Goal: Navigation & Orientation: Find specific page/section

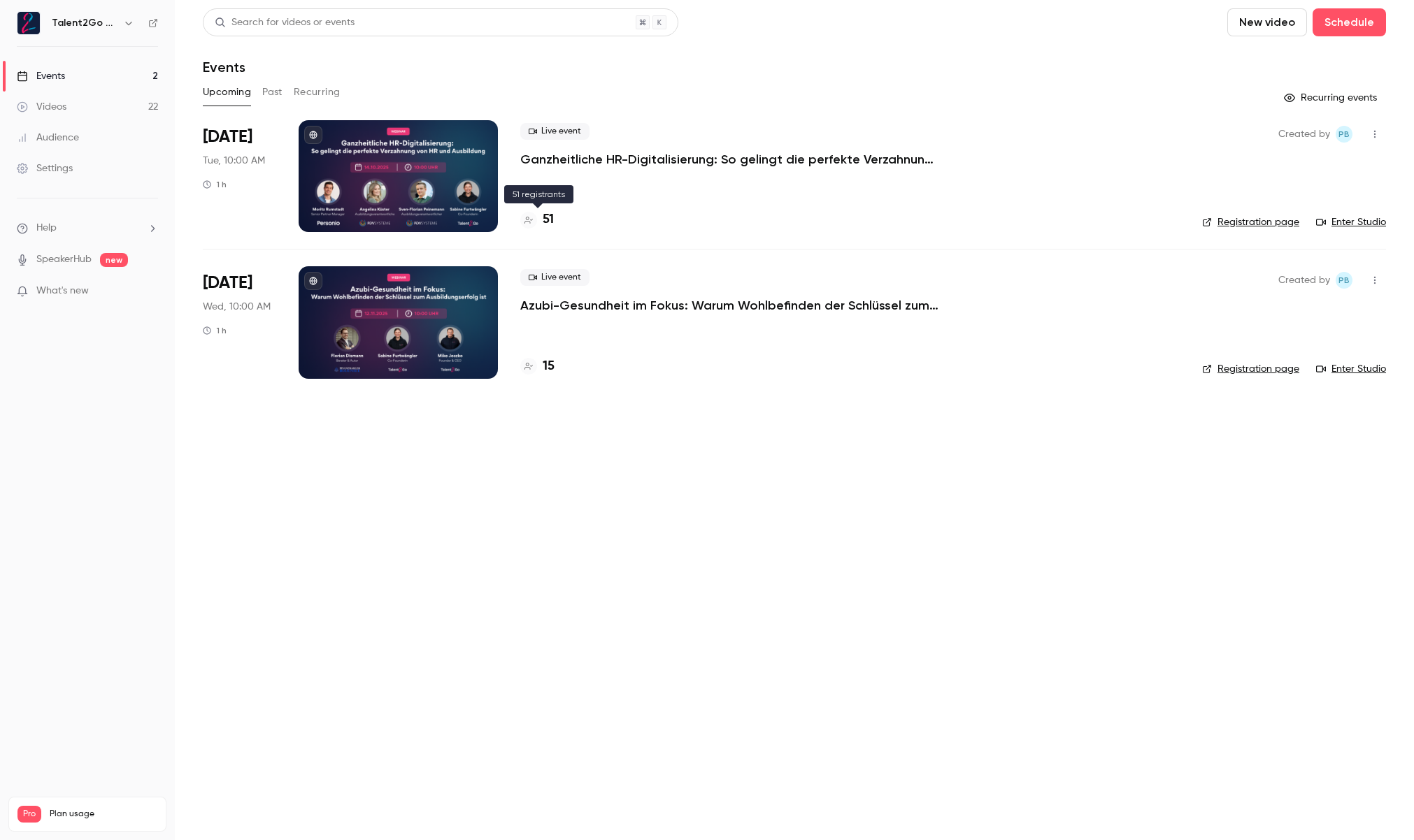
click at [541, 213] on div "51" at bounding box center [537, 219] width 33 height 19
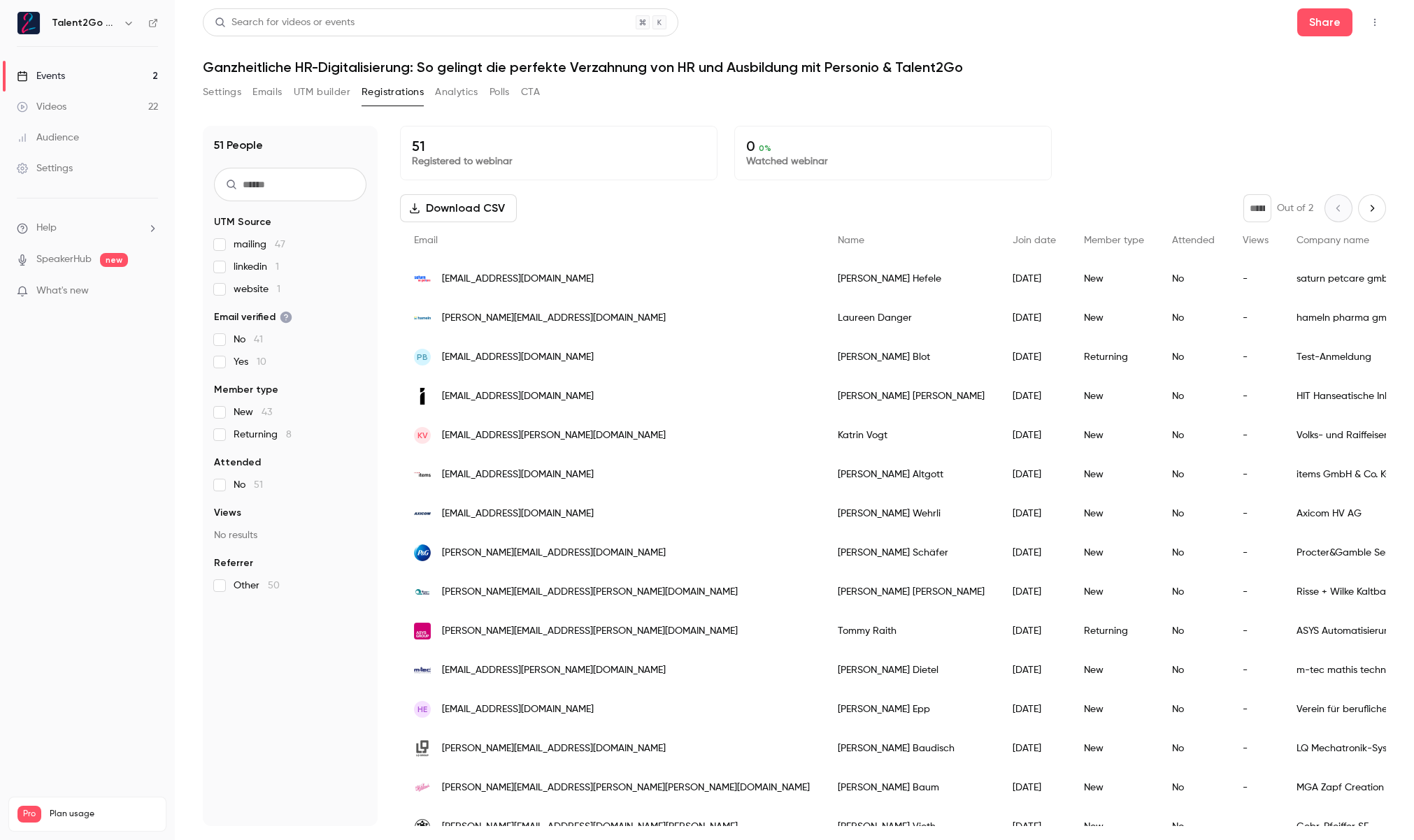
click at [90, 109] on link "Videos 22" at bounding box center [87, 106] width 175 height 31
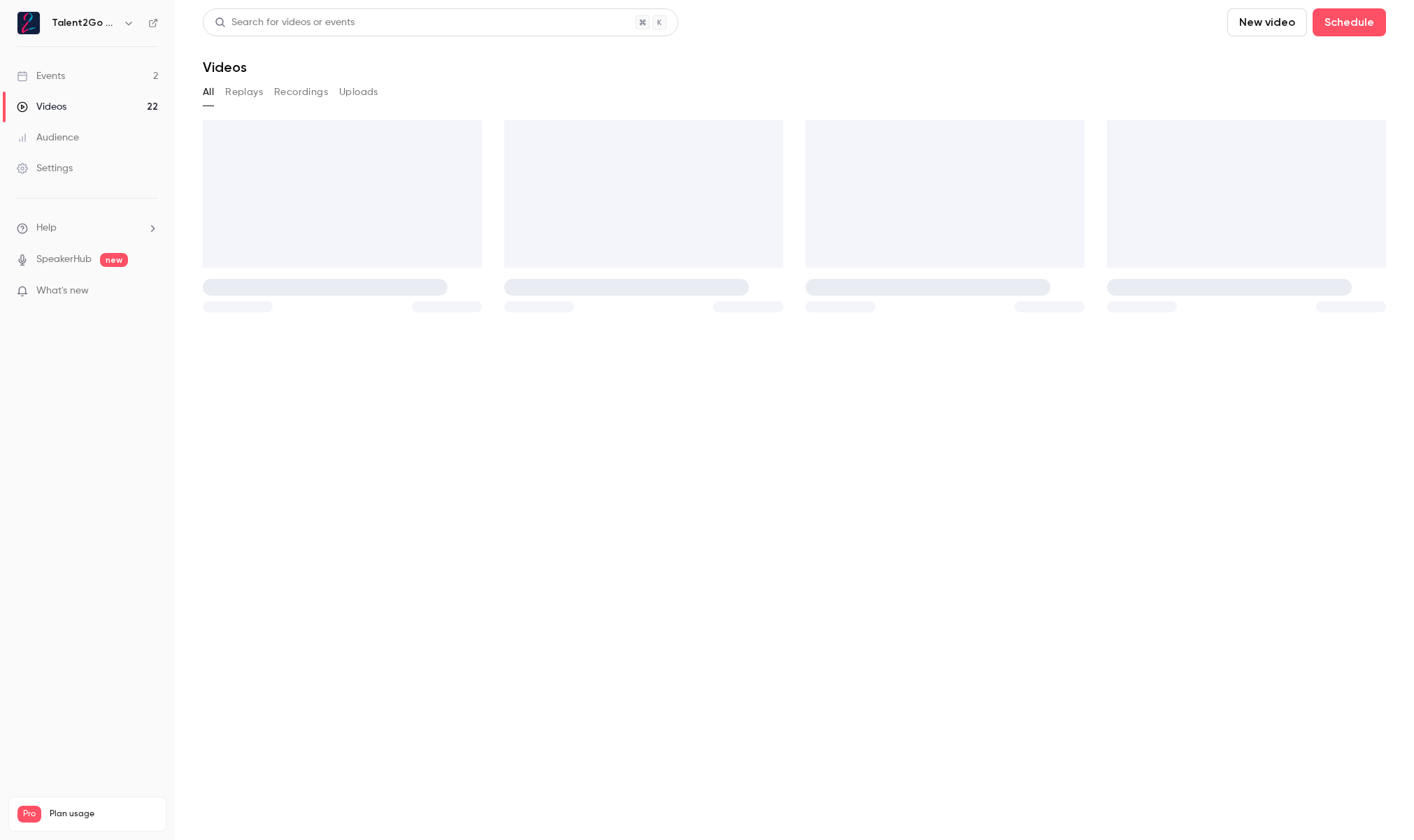
click at [91, 130] on link "Audience" at bounding box center [87, 137] width 175 height 31
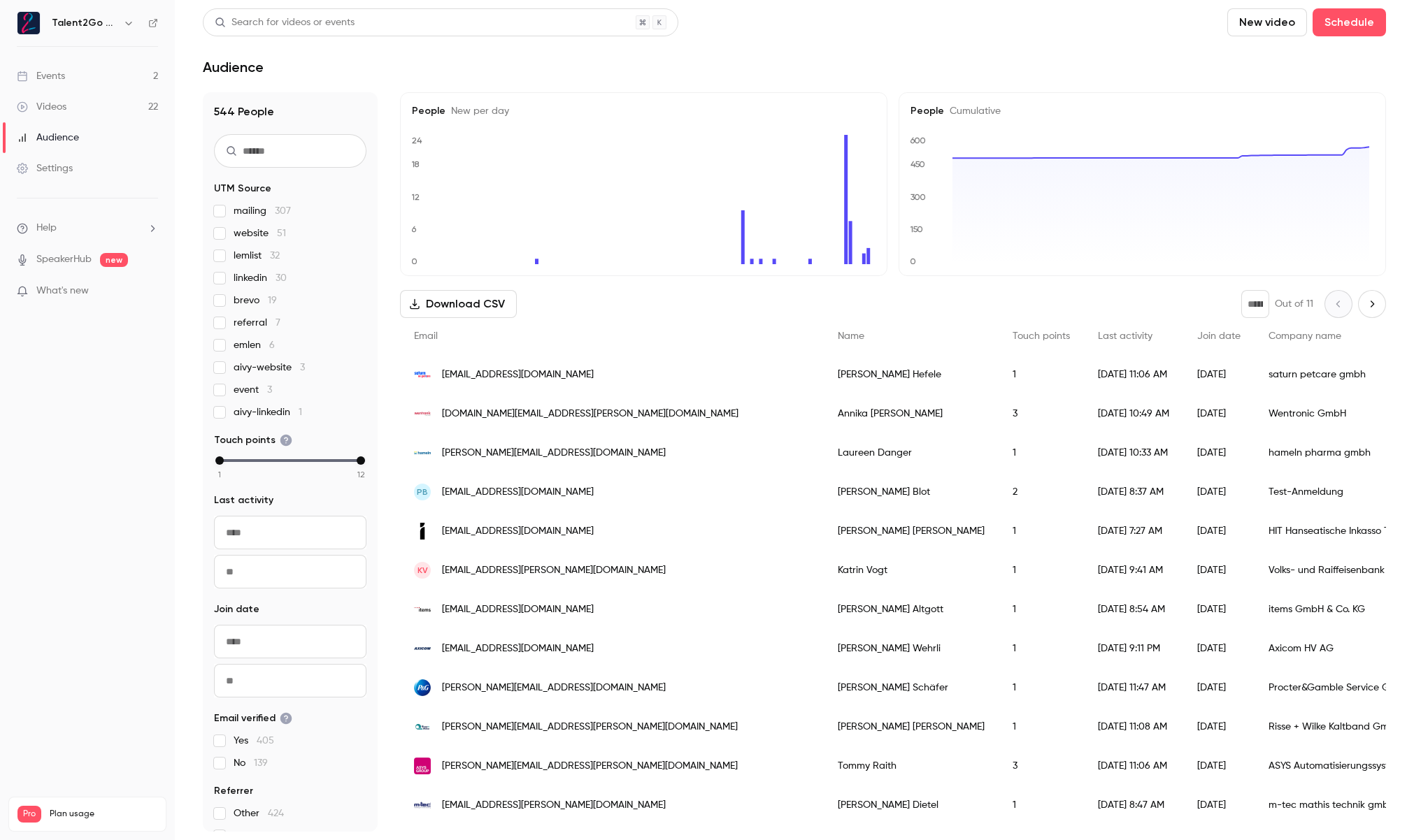
click at [105, 81] on link "Events 2" at bounding box center [87, 76] width 175 height 31
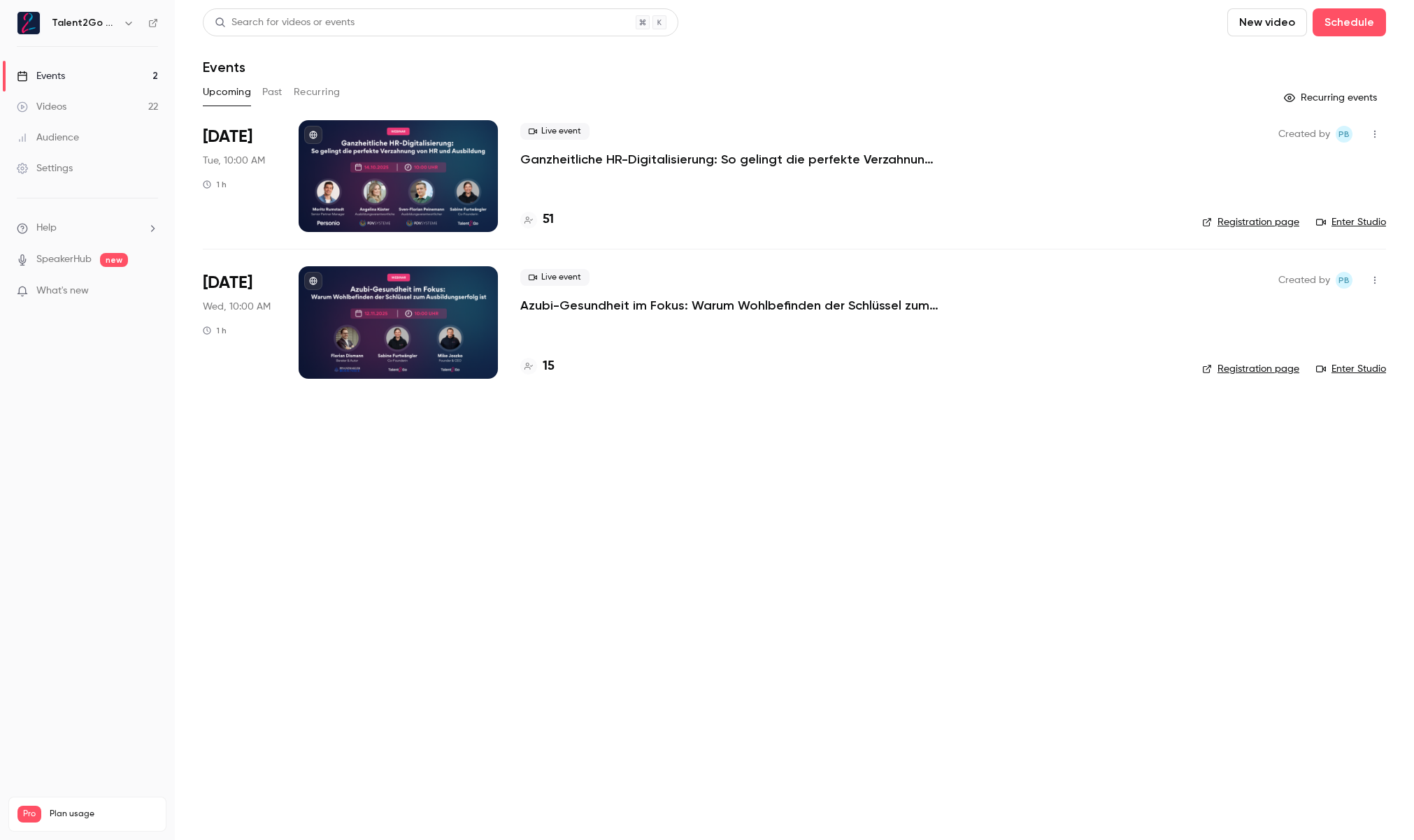
click at [273, 93] on button "Past" at bounding box center [272, 93] width 20 height 22
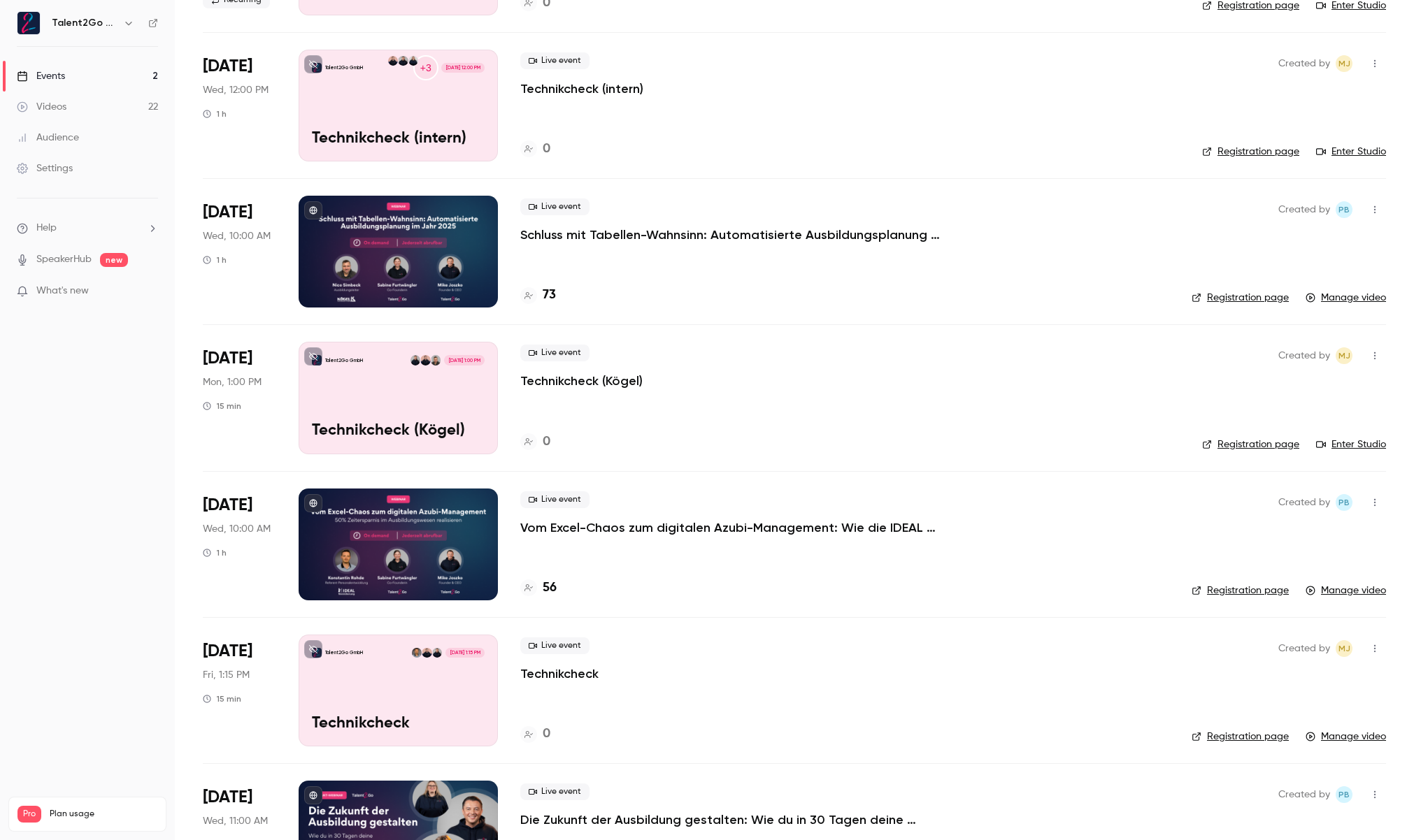
scroll to position [3368, 0]
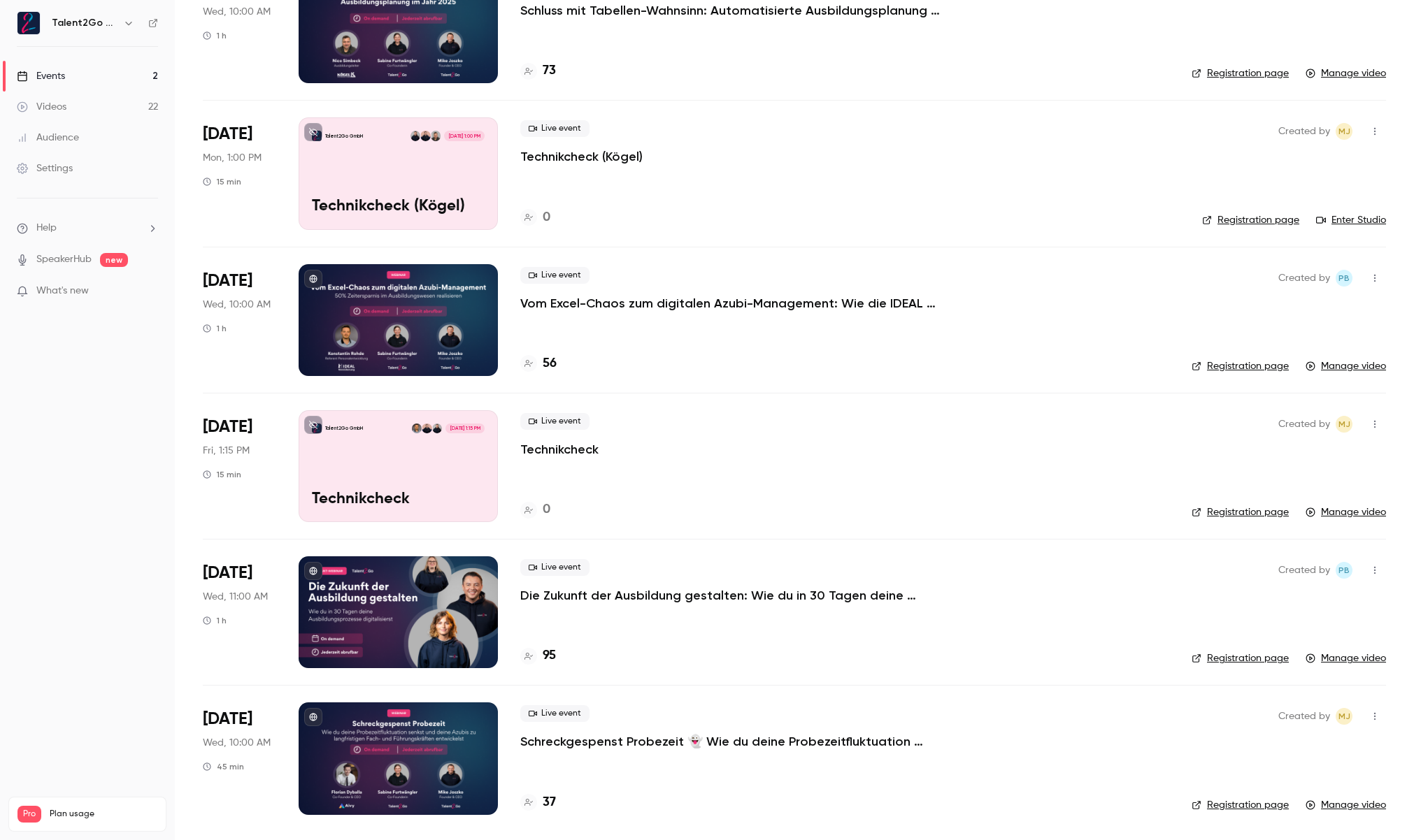
click at [714, 357] on div "56" at bounding box center [844, 364] width 649 height 19
click at [715, 356] on div "56" at bounding box center [844, 364] width 649 height 19
